Goal: Task Accomplishment & Management: Complete application form

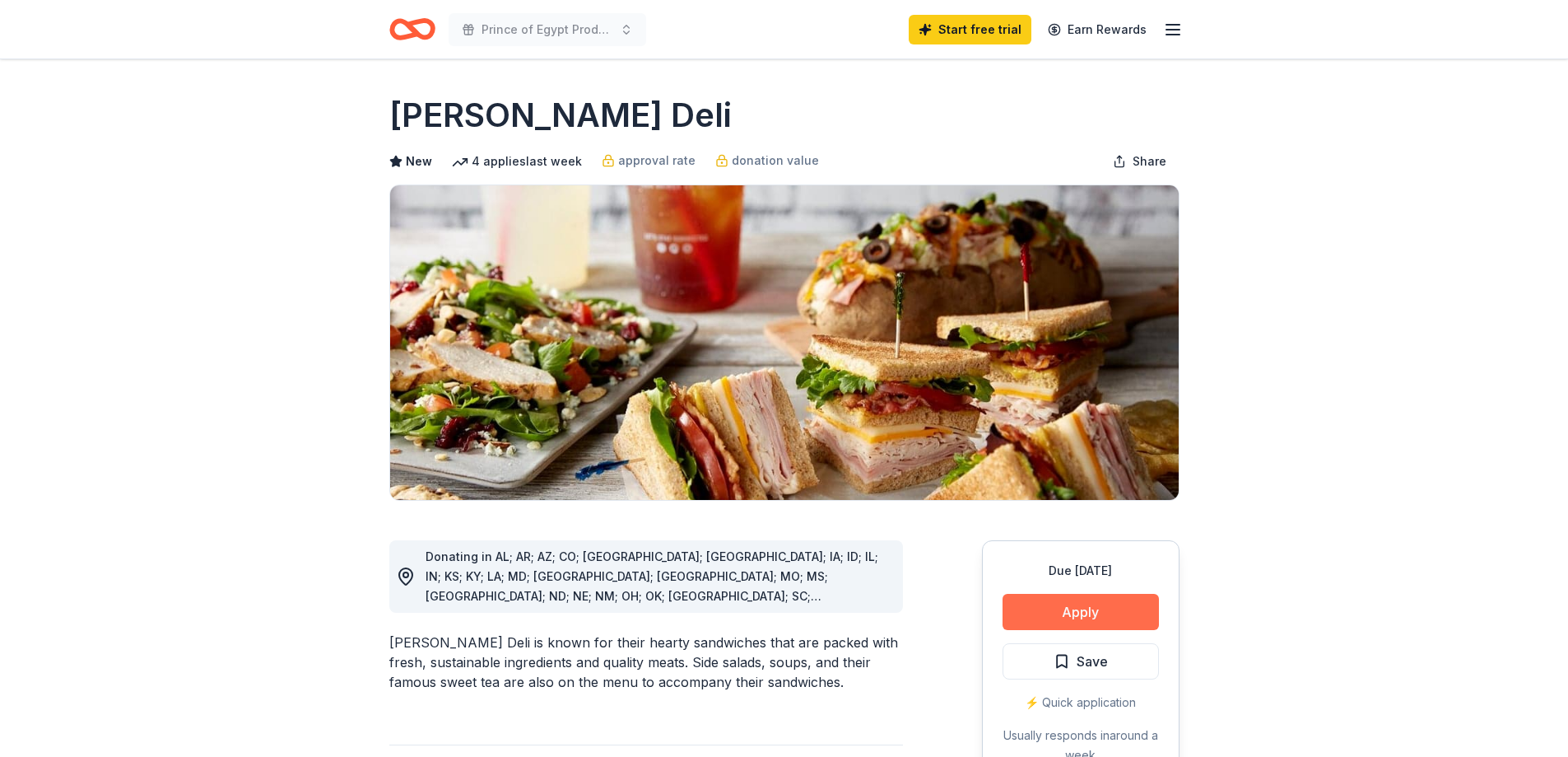
click at [1116, 618] on button "Apply" at bounding box center [1080, 611] width 156 height 36
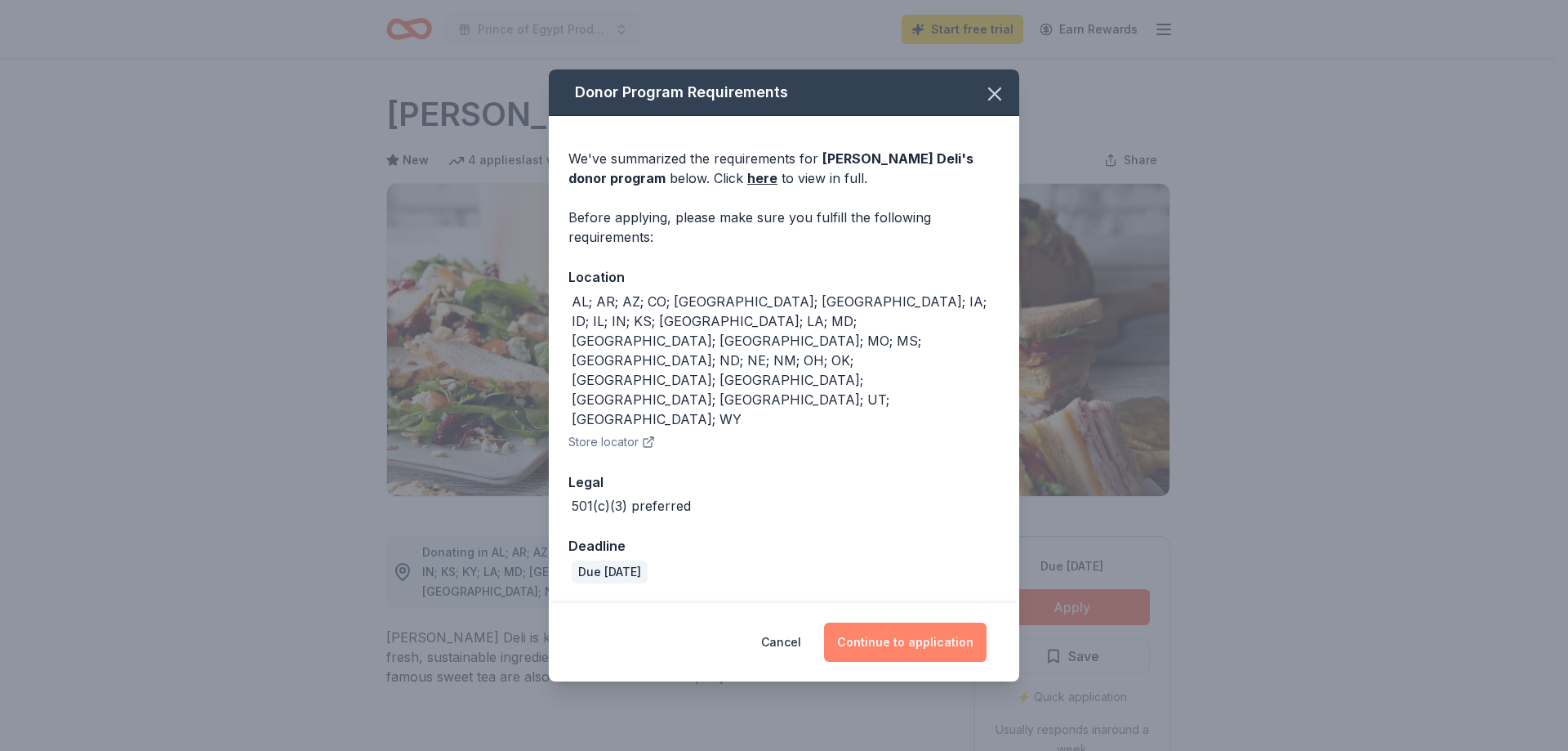
click at [935, 622] on button "Continue to application" at bounding box center [905, 641] width 163 height 39
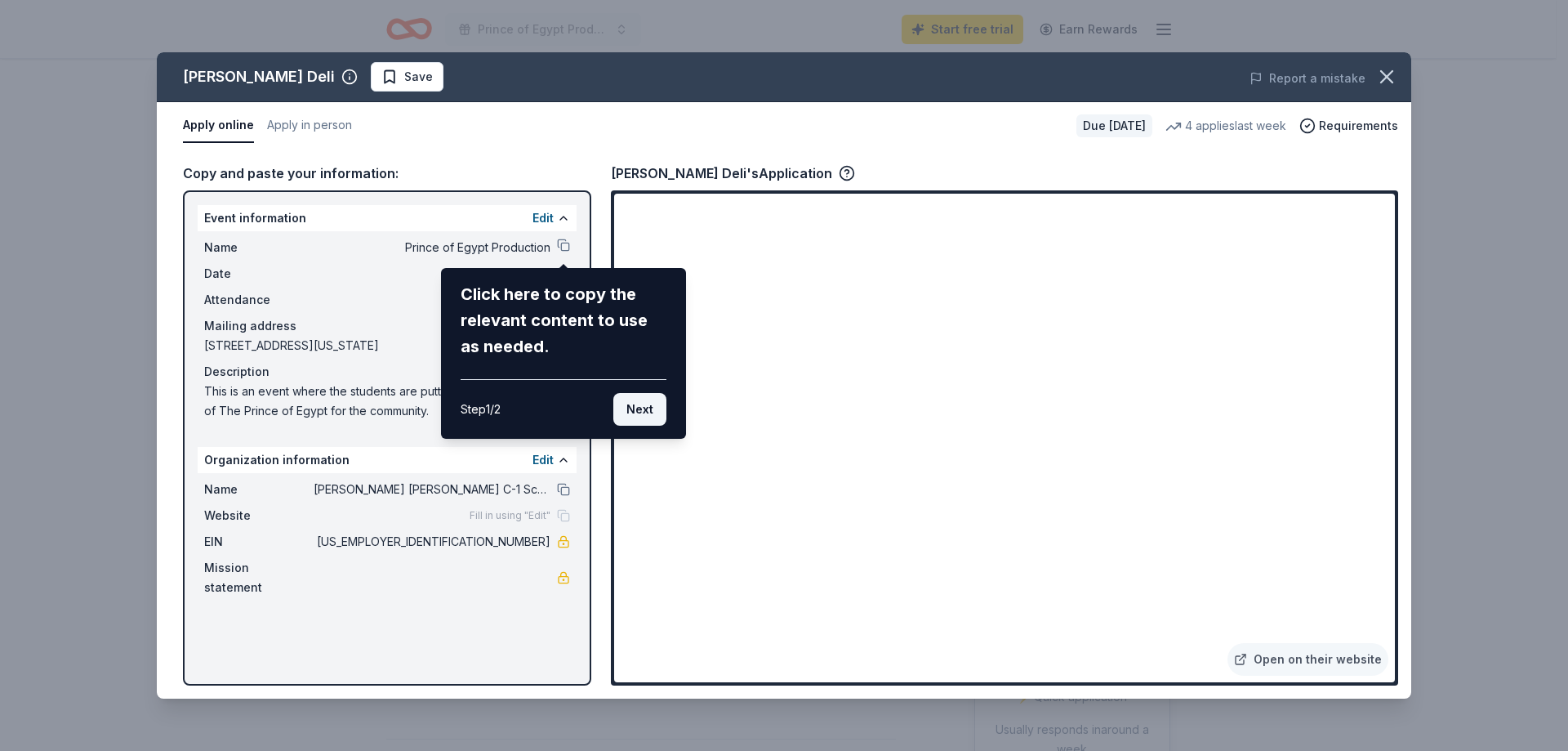
click at [628, 413] on button "Next" at bounding box center [640, 408] width 53 height 32
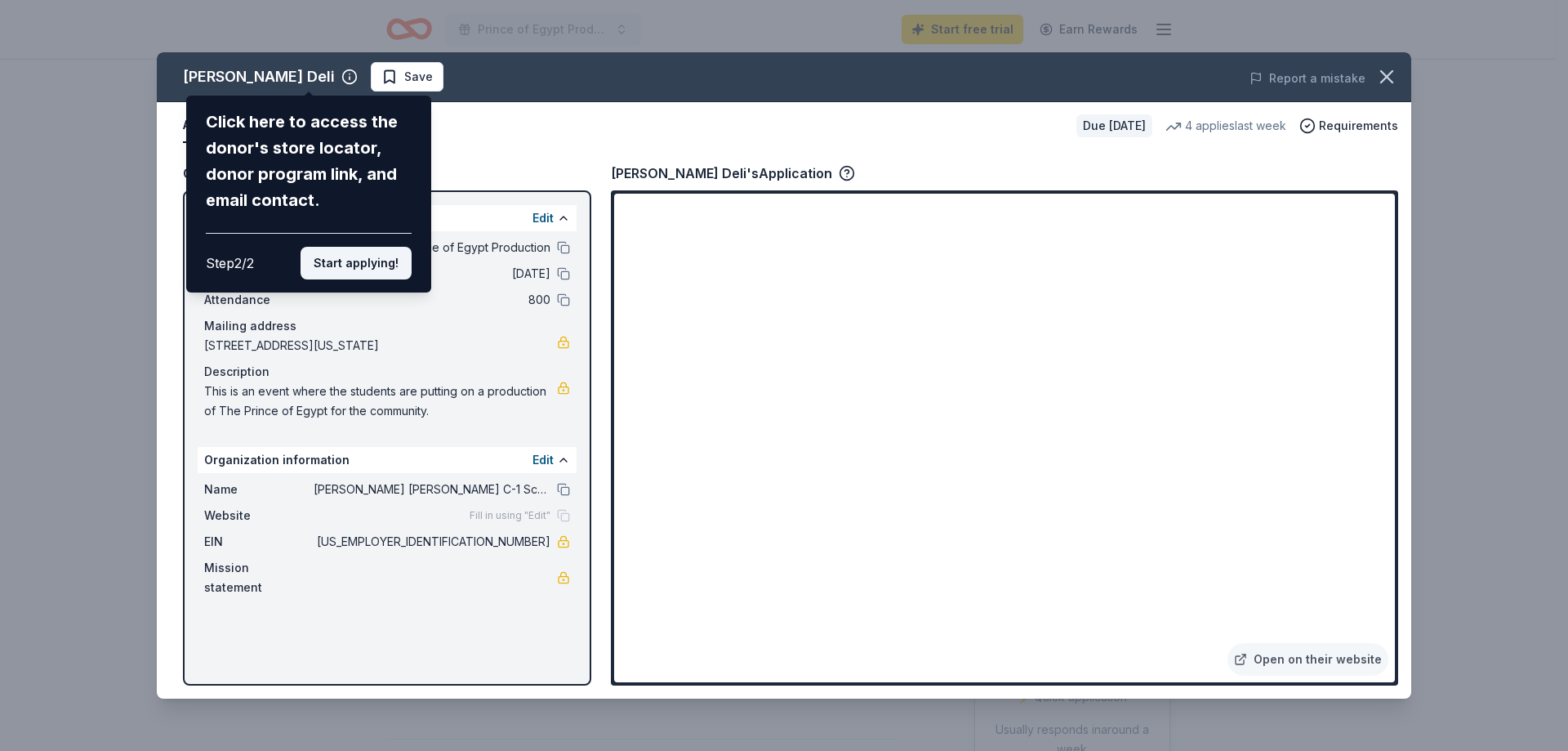
click at [348, 271] on button "Start applying!" at bounding box center [356, 262] width 111 height 32
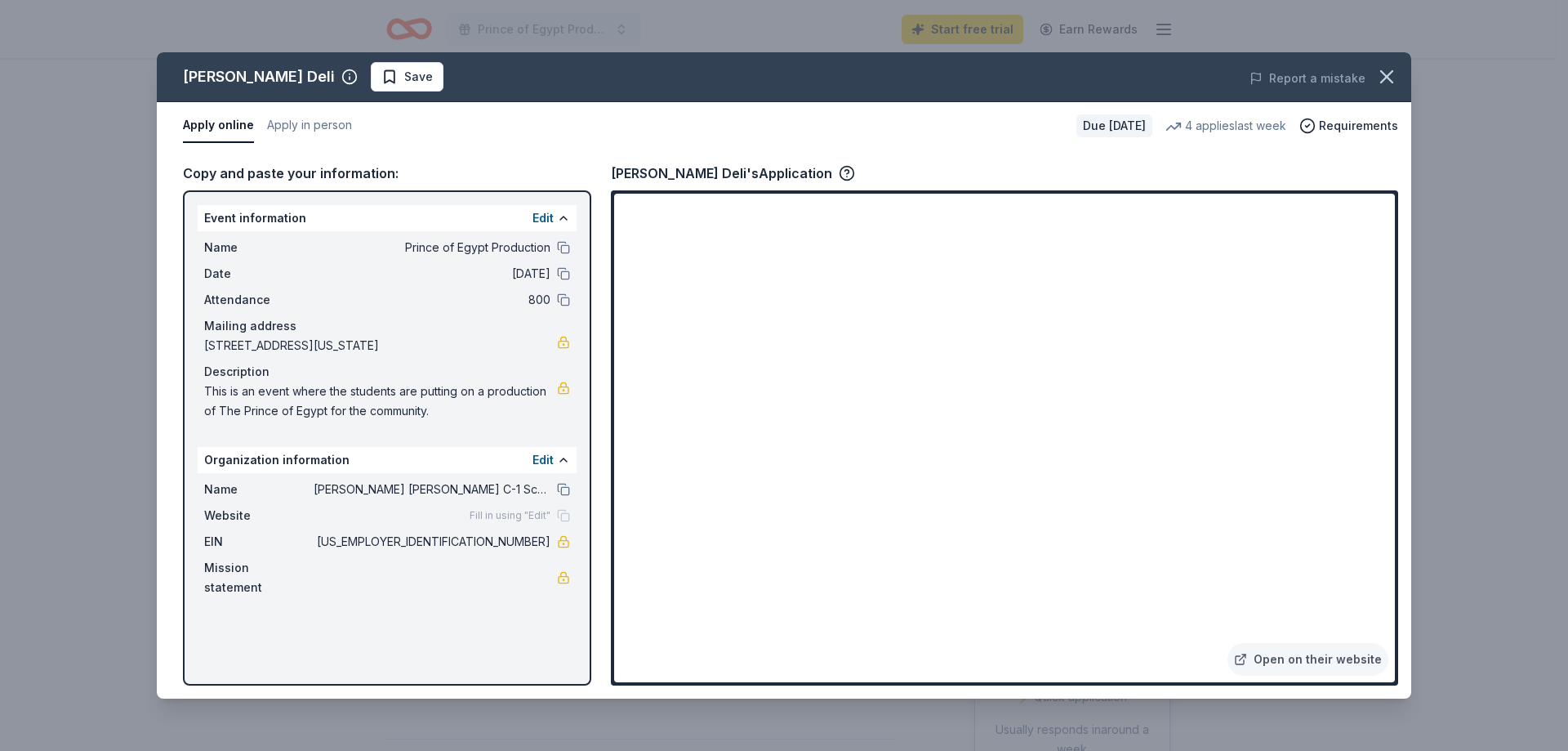
click at [1007, 520] on div "[PERSON_NAME] Deli Save Report a mistake Apply online Apply in person Due [DATE…" at bounding box center [784, 375] width 1254 height 646
click at [1001, 522] on div "[PERSON_NAME] Deli Save Report a mistake Apply online Apply in person Due [DATE…" at bounding box center [784, 375] width 1254 height 646
click at [1020, 534] on div "[PERSON_NAME] Deli Save Report a mistake Apply online Apply in person Due [DATE…" at bounding box center [784, 375] width 1254 height 646
click at [708, 234] on div "[PERSON_NAME] Deli Save Report a mistake Apply online Apply in person Due [DATE…" at bounding box center [784, 375] width 1254 height 646
click at [1386, 72] on icon "button" at bounding box center [1387, 77] width 23 height 23
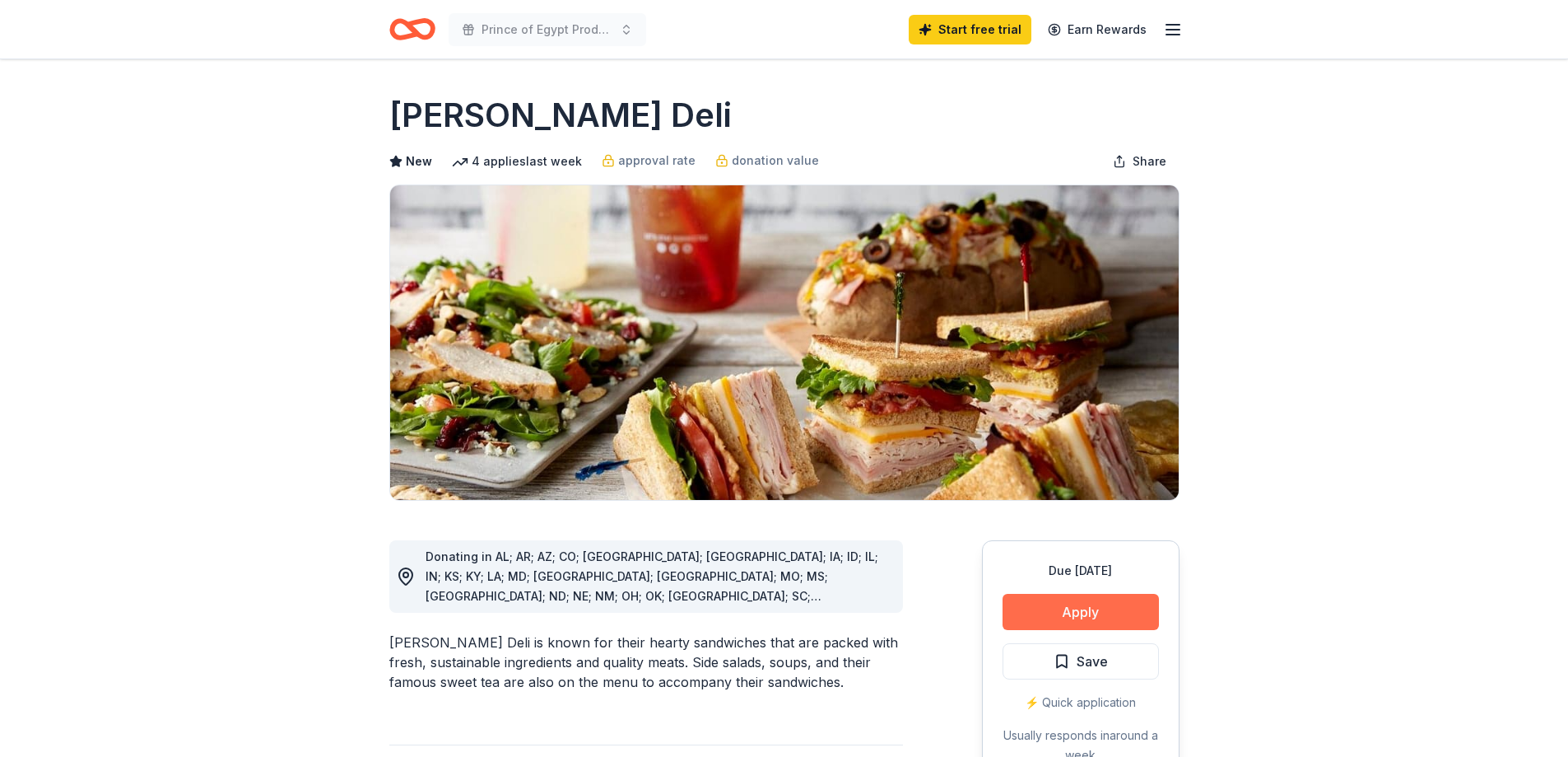
click at [1108, 619] on button "Apply" at bounding box center [1080, 611] width 156 height 36
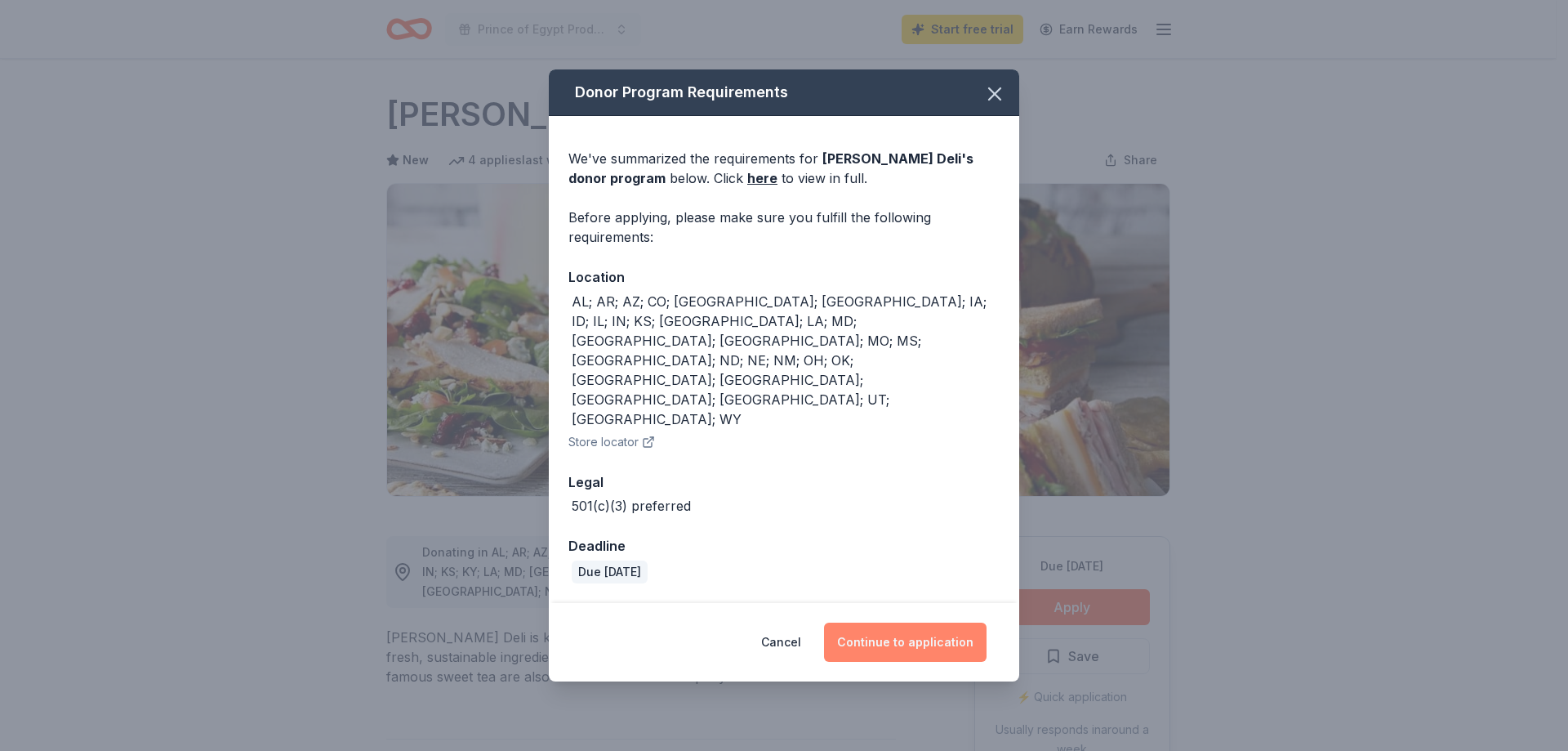
click at [938, 622] on button "Continue to application" at bounding box center [905, 641] width 163 height 39
